Goal: Find specific page/section: Find specific page/section

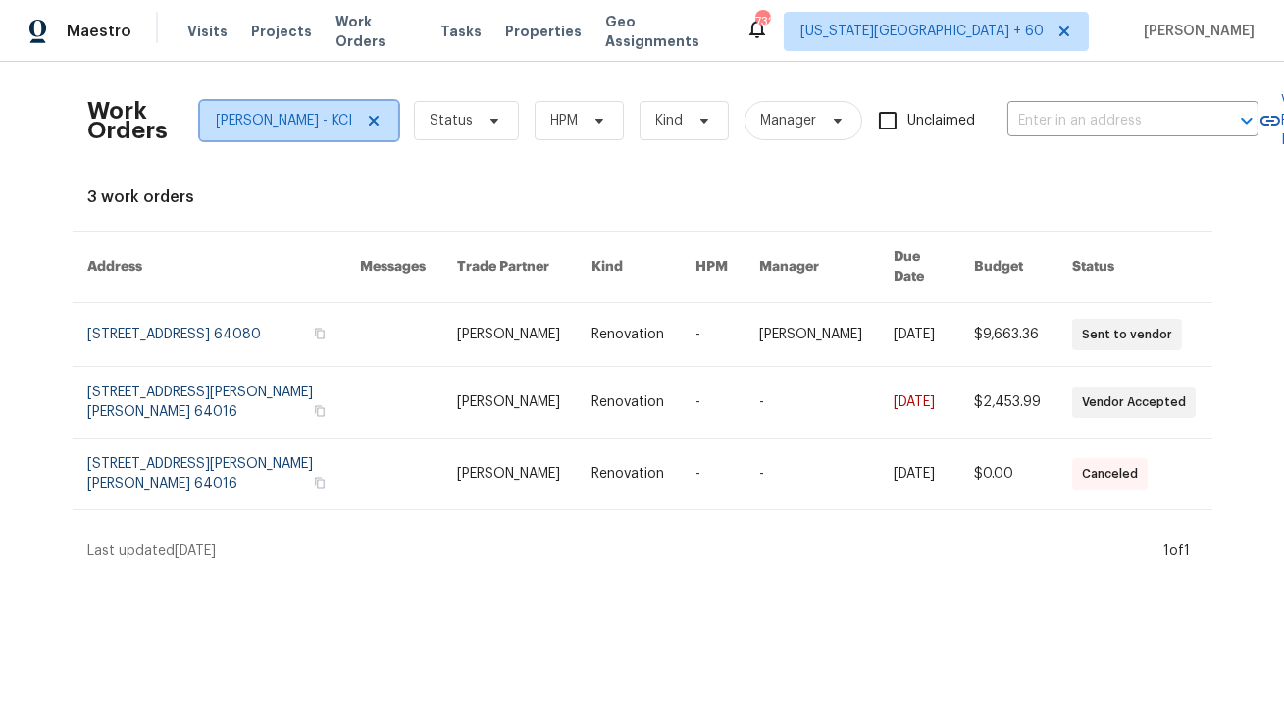
click at [371, 117] on icon at bounding box center [374, 121] width 16 height 16
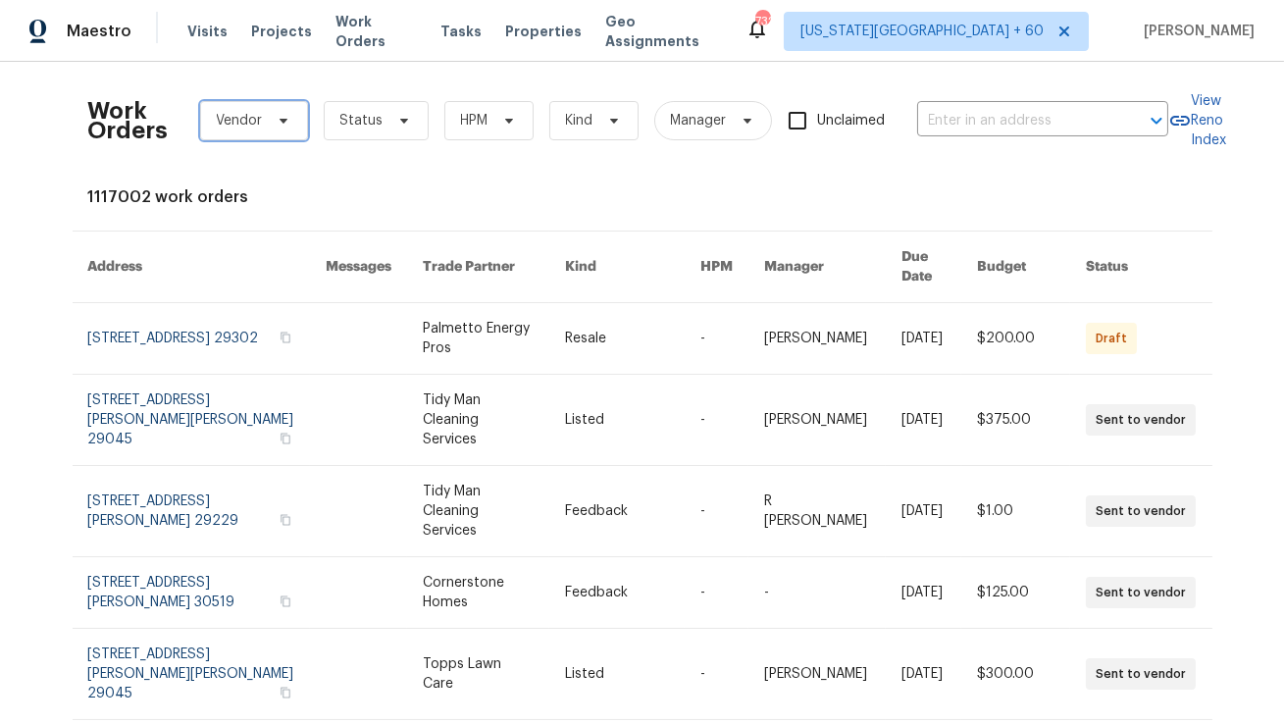
click at [276, 123] on icon at bounding box center [284, 121] width 16 height 16
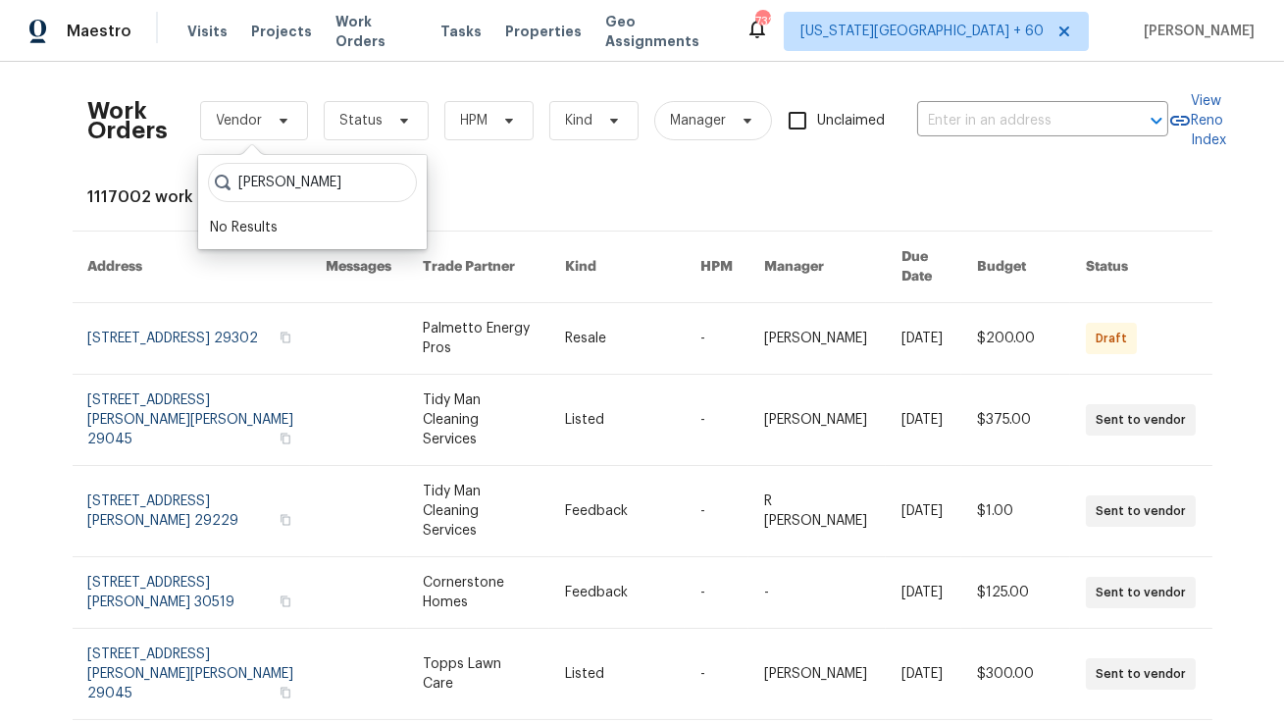
type input "Luis"
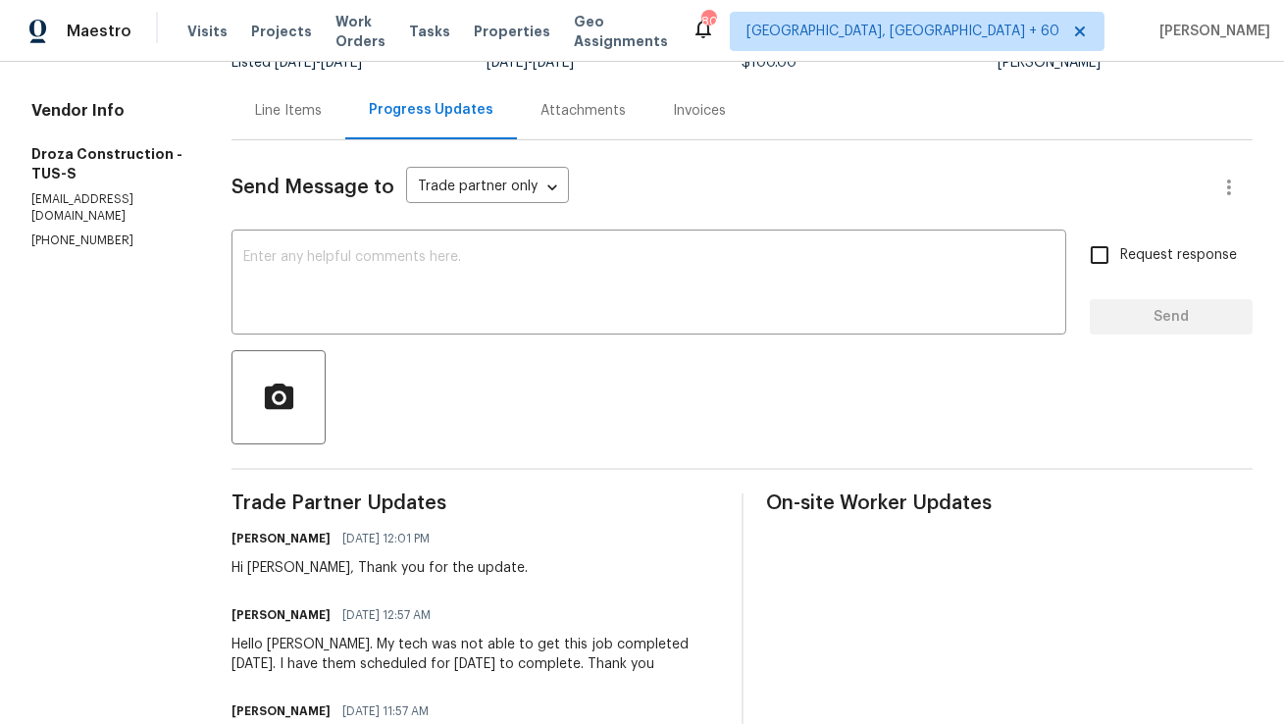
scroll to position [177, 0]
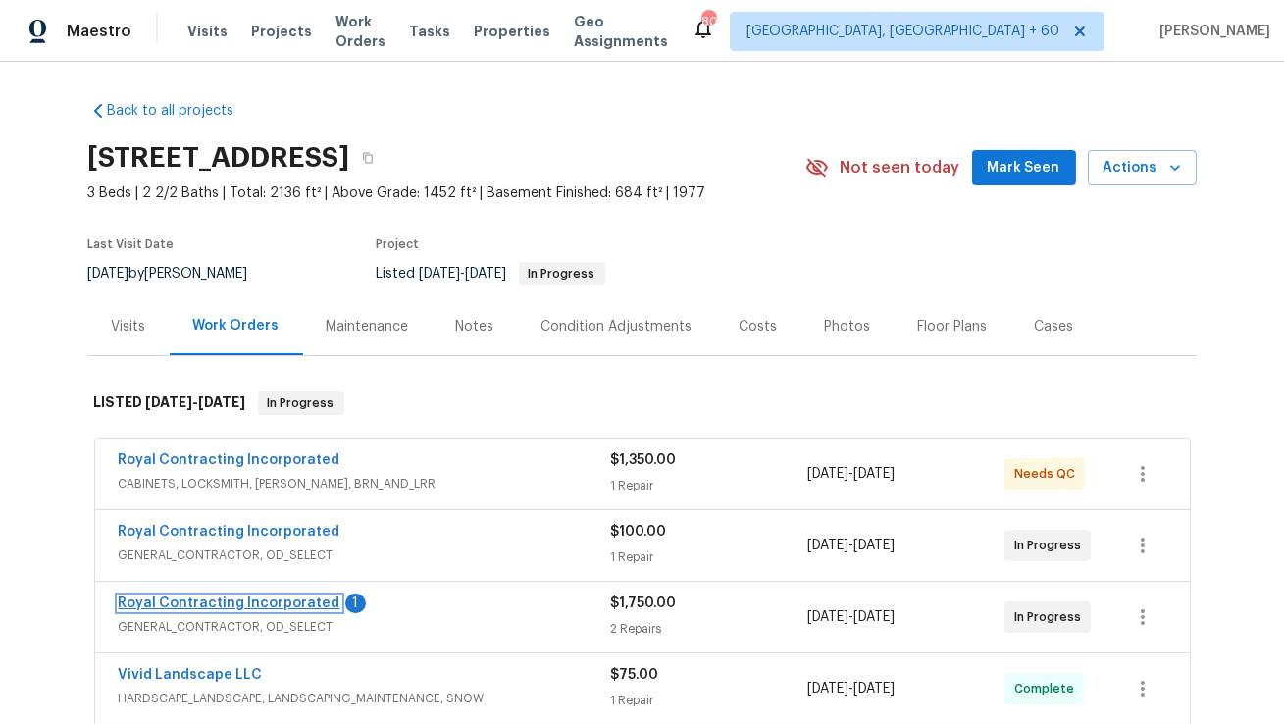
click at [302, 598] on link "Royal Contracting Incorporated" at bounding box center [230, 603] width 222 height 14
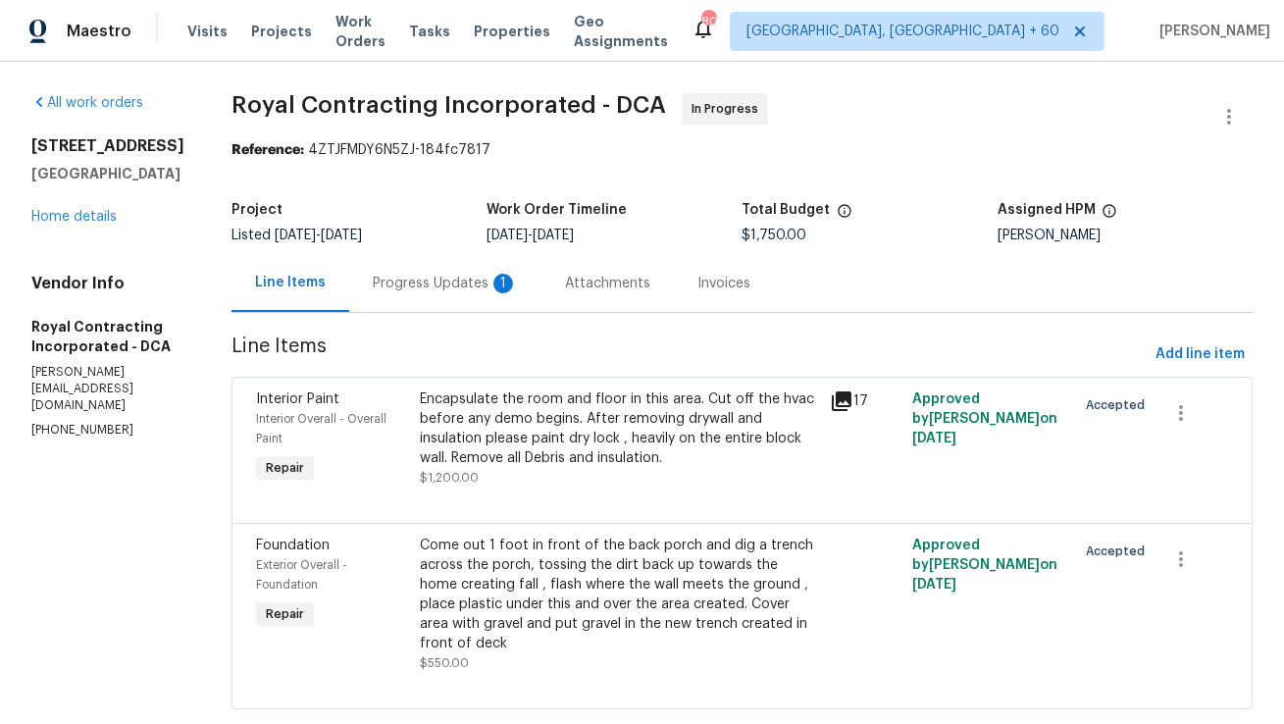
click at [486, 290] on div "Progress Updates 1" at bounding box center [445, 284] width 145 height 20
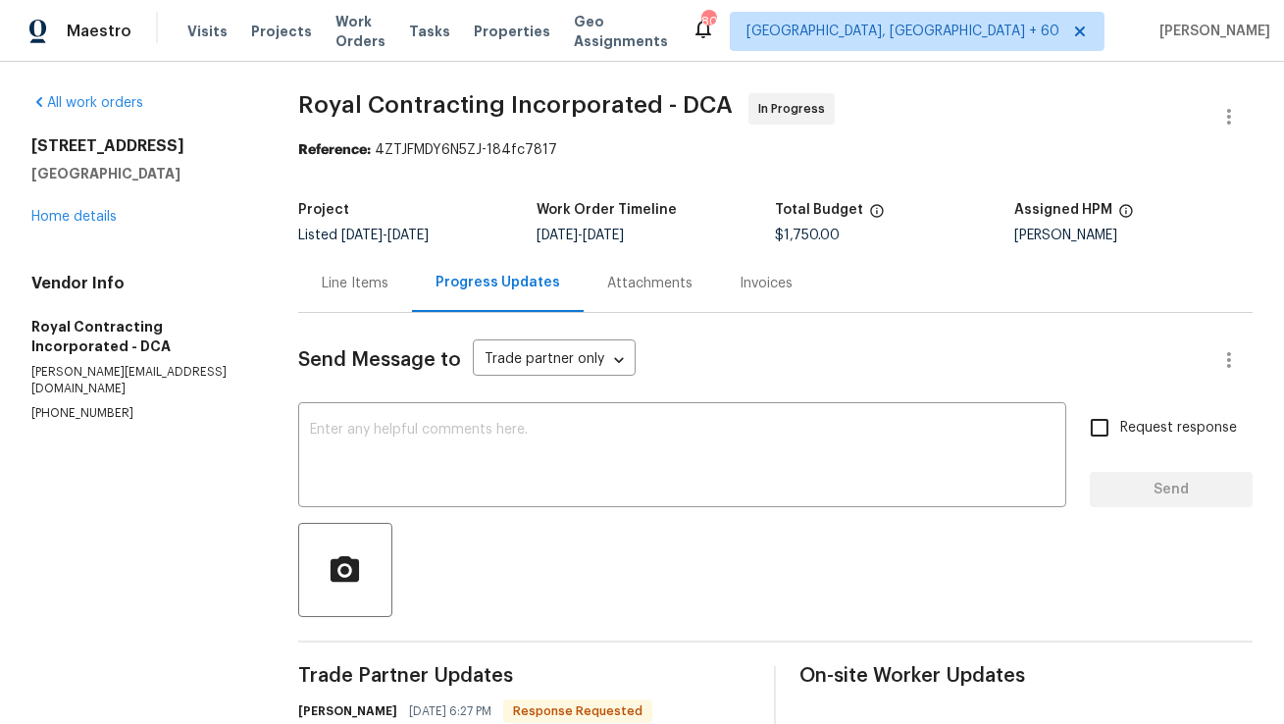
click at [87, 227] on div "All work orders 10388 Hampshire Green Ave Fairfax, VA 22032 Home details Vendor…" at bounding box center [141, 257] width 220 height 329
click at [102, 210] on link "Home details" at bounding box center [73, 217] width 85 height 14
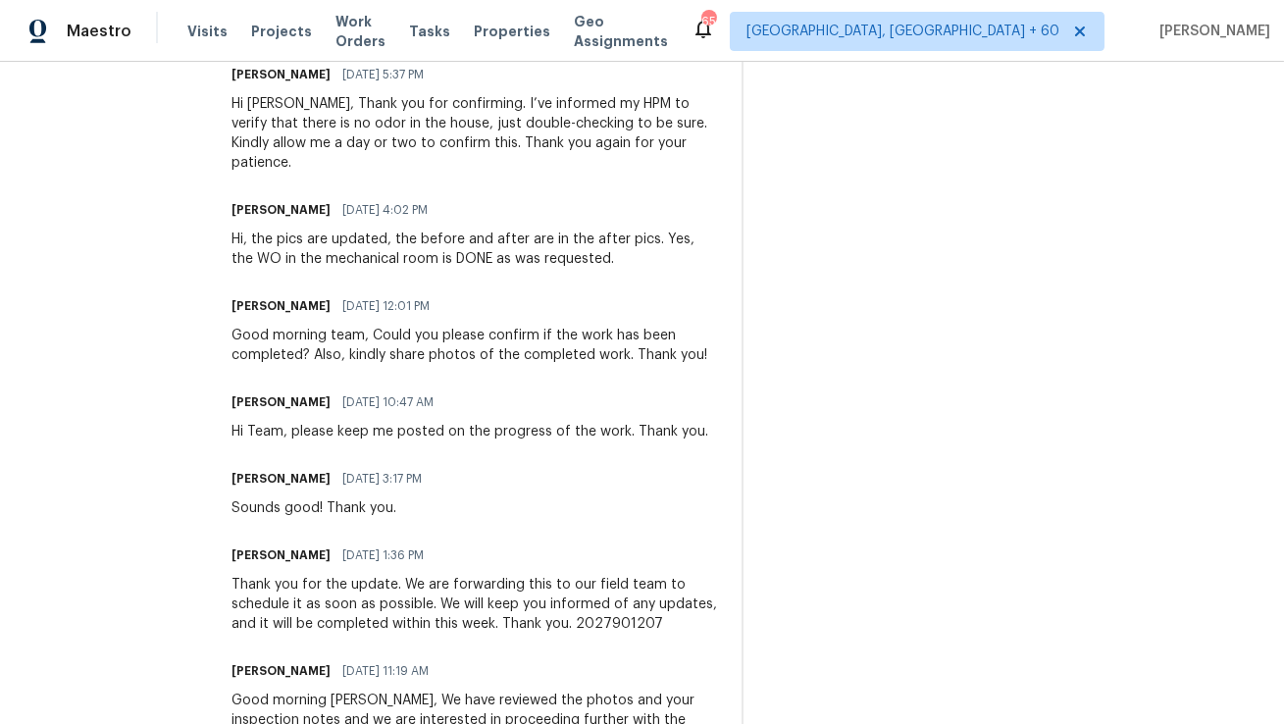
scroll to position [436, 0]
